Goal: Connect with others: Connect with others

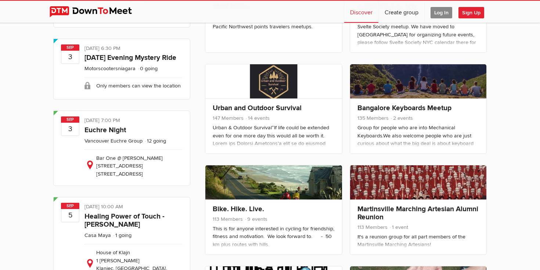
scroll to position [72, 0]
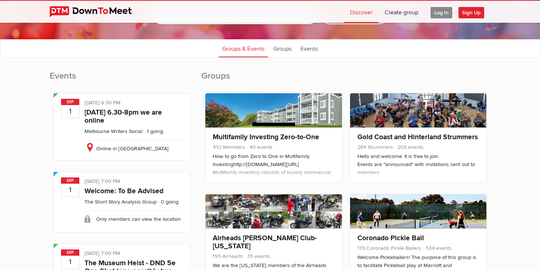
select select "null"
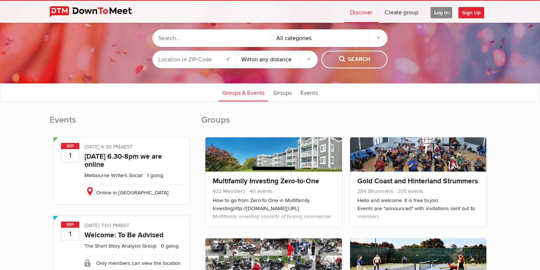
scroll to position [0, 0]
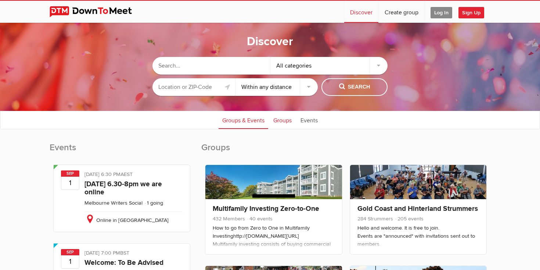
click at [282, 122] on link "Groups" at bounding box center [283, 120] width 26 height 18
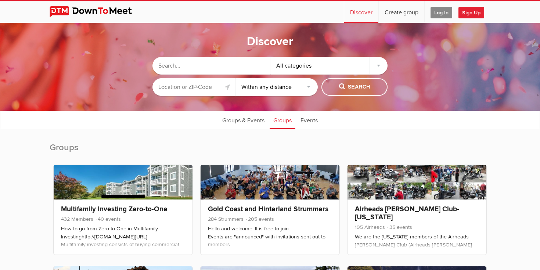
click at [187, 88] on input "text" at bounding box center [194, 87] width 83 height 18
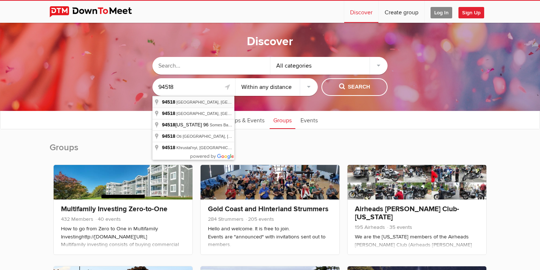
type input "[GEOGRAPHIC_DATA], [GEOGRAPHIC_DATA]"
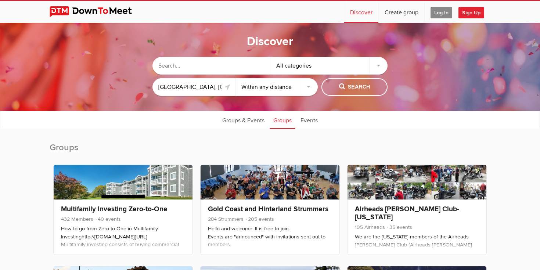
click at [310, 85] on select "Within 10 miles Within 25 miles Within 50 miles Within 100 miles Within any dis…" at bounding box center [277, 87] width 83 height 18
select select "25"
click at [236, 78] on select "Within 10 miles Within 25 miles Within 50 miles Within 100 miles Within any dis…" at bounding box center [277, 87] width 83 height 18
click at [357, 87] on span "Search" at bounding box center [354, 87] width 31 height 8
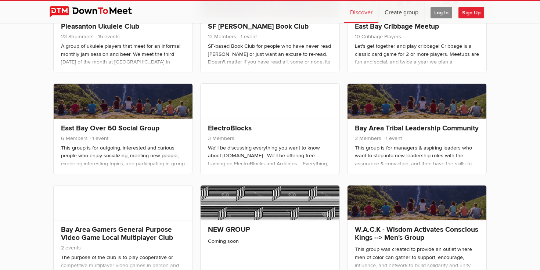
scroll to position [183, 0]
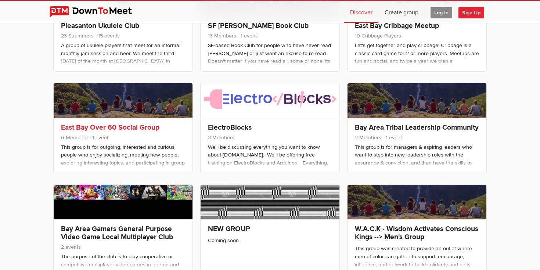
click at [126, 129] on link "East Bay Over 60 Social Group" at bounding box center [110, 127] width 99 height 9
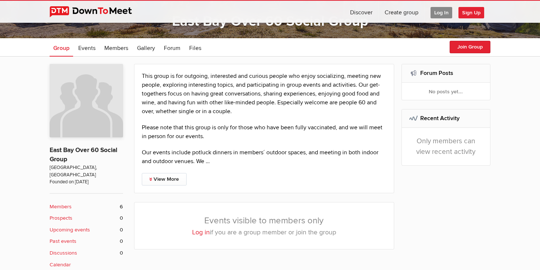
scroll to position [121, 0]
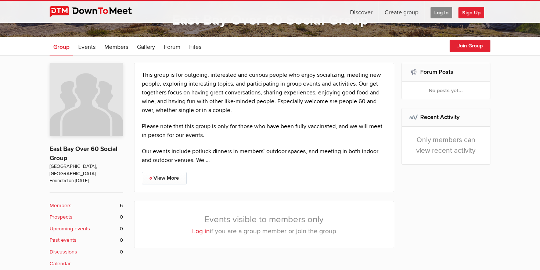
click at [67, 202] on b "Members" at bounding box center [61, 206] width 22 height 8
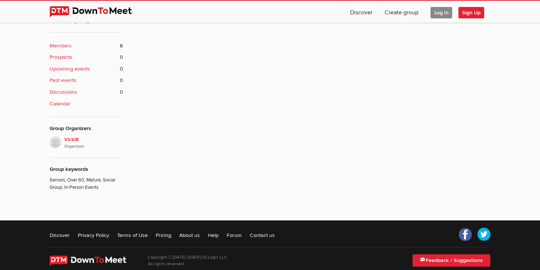
scroll to position [286, 0]
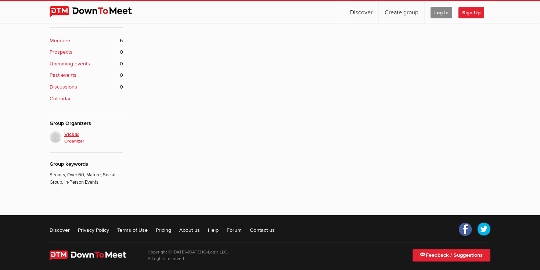
click at [74, 130] on span "Vicki8 Organizer" at bounding box center [93, 137] width 59 height 15
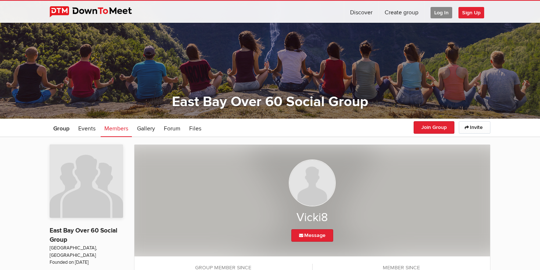
scroll to position [31, 0]
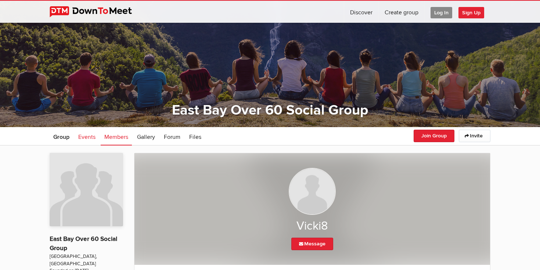
click at [86, 135] on span "Events" at bounding box center [86, 136] width 17 height 7
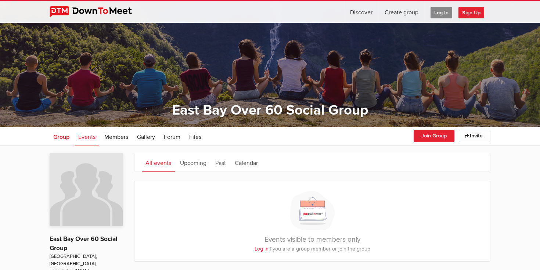
click at [59, 136] on span "Group" at bounding box center [61, 136] width 16 height 7
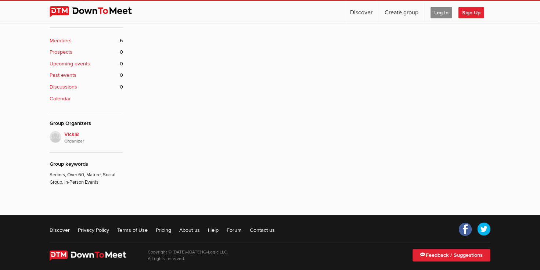
scroll to position [158, 0]
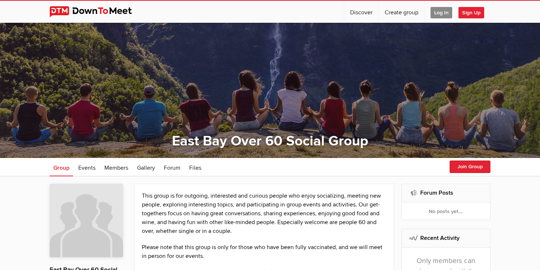
select select "null"
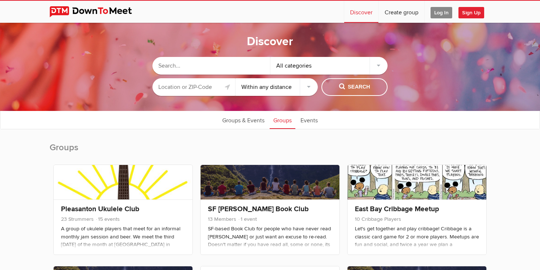
click at [163, 87] on input "text" at bounding box center [194, 87] width 83 height 18
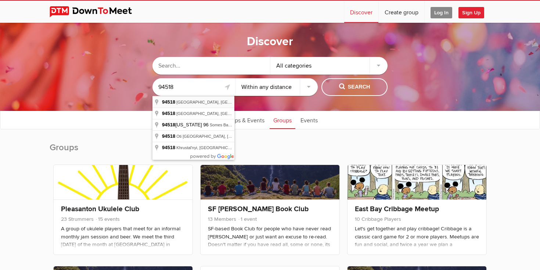
type input "[GEOGRAPHIC_DATA], [GEOGRAPHIC_DATA]"
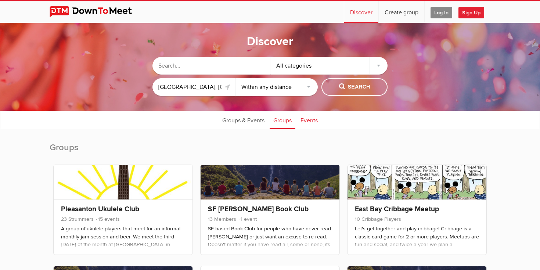
click at [304, 121] on link "Events" at bounding box center [309, 120] width 25 height 18
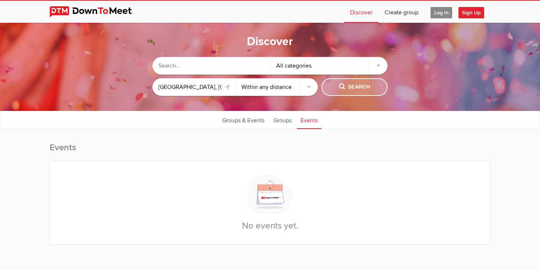
click at [344, 91] on span "Search" at bounding box center [354, 87] width 31 height 8
click at [351, 85] on span "Search" at bounding box center [354, 87] width 31 height 8
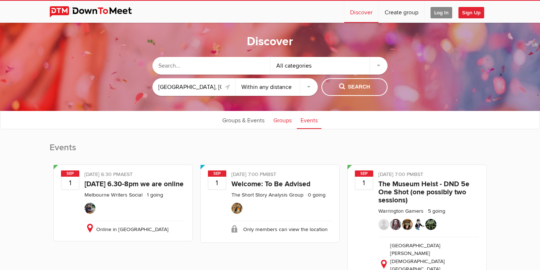
click at [278, 120] on link "Groups" at bounding box center [283, 120] width 26 height 18
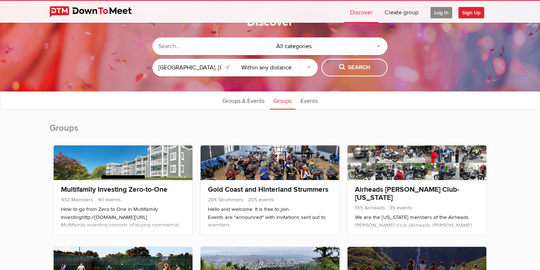
scroll to position [22, 0]
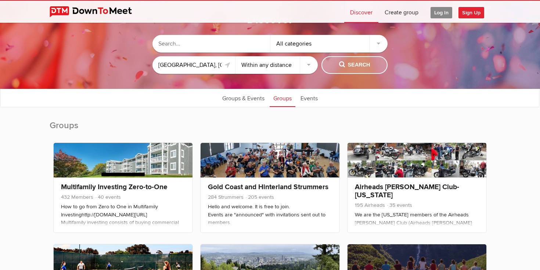
click at [336, 64] on button "Search" at bounding box center [355, 65] width 66 height 18
click at [308, 65] on select "Within 10 miles Within 25 miles Within 50 miles Within 100 miles Within any dis…" at bounding box center [277, 65] width 83 height 18
select select "25"
click at [236, 56] on select "Within 10 miles Within 25 miles Within 50 miles Within 100 miles Within any dis…" at bounding box center [277, 65] width 83 height 18
click at [356, 67] on span "Search" at bounding box center [354, 65] width 31 height 8
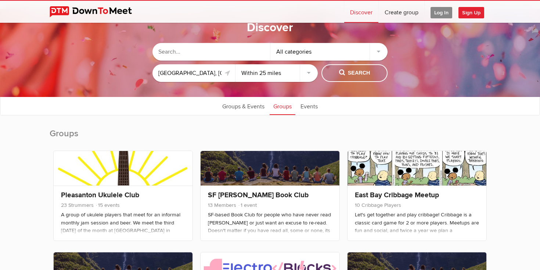
scroll to position [13, 0]
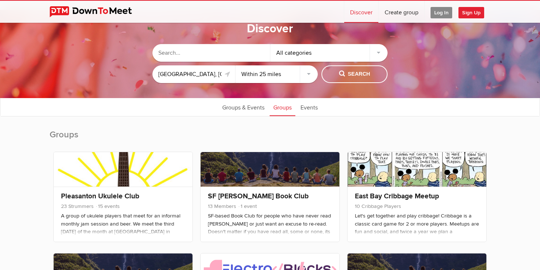
click at [309, 75] on select "Within 10 miles Within 25 miles Within 50 miles Within 100 miles Within any dis…" at bounding box center [277, 74] width 83 height 18
click at [236, 65] on select "Within 10 miles Within 25 miles Within 50 miles Within 100 miles Within any dis…" at bounding box center [277, 74] width 83 height 18
click at [311, 108] on link "Events" at bounding box center [309, 107] width 25 height 18
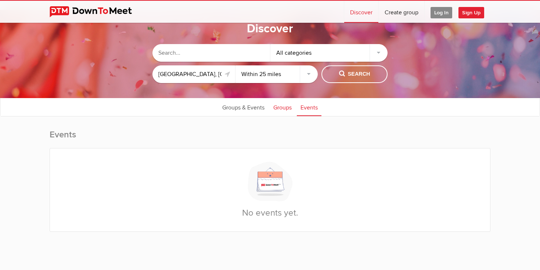
click at [280, 107] on link "Groups" at bounding box center [283, 107] width 26 height 18
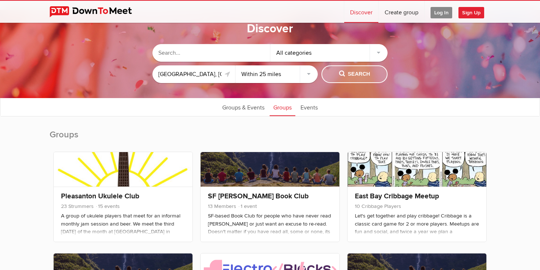
click at [341, 69] on button "Search" at bounding box center [355, 74] width 66 height 18
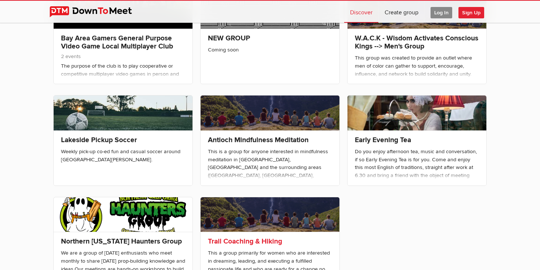
scroll to position [378, 0]
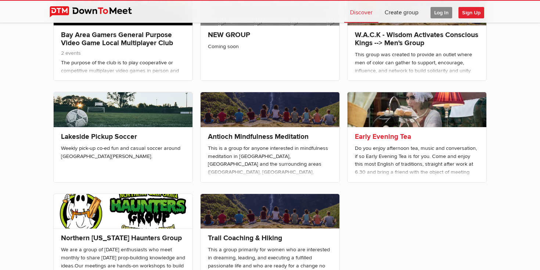
click at [378, 135] on link "Early Evening Tea" at bounding box center [383, 136] width 56 height 9
